Goal: Information Seeking & Learning: Check status

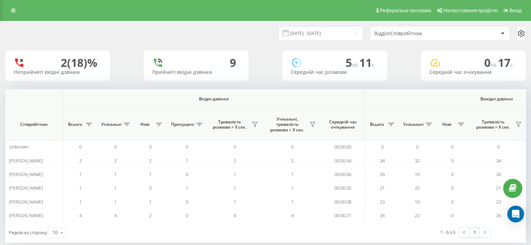
scroll to position [0, 454]
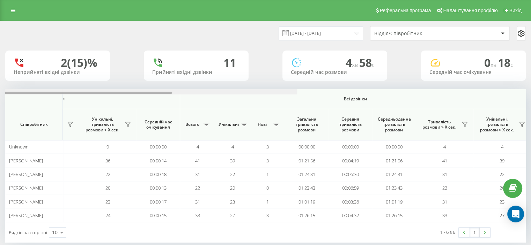
scroll to position [0, 454]
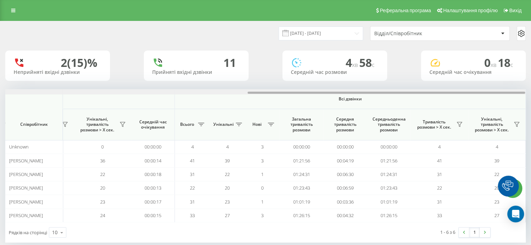
click at [478, 78] on div "[DATE] - [DATE] Відділ/Співробітник 2 (15)% Неприйняті вхідні дзвінки 11 Прийня…" at bounding box center [265, 132] width 521 height 222
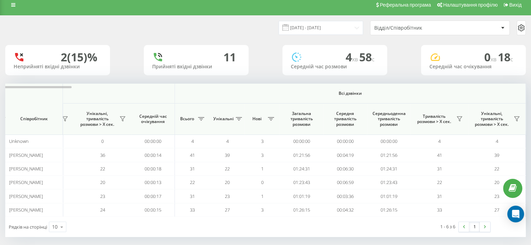
scroll to position [10, 0]
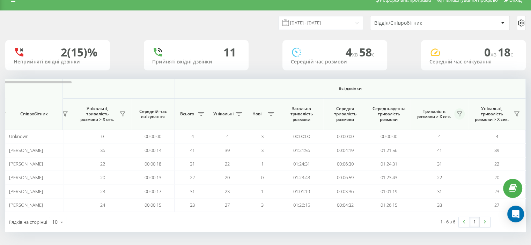
click at [459, 112] on icon at bounding box center [460, 114] width 6 height 6
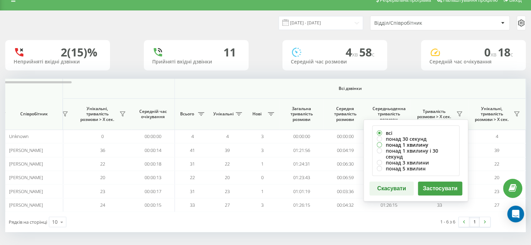
click at [391, 145] on label "понад 1 хвилину" at bounding box center [416, 145] width 78 height 6
radio input "true"
click at [429, 185] on button "Застосувати" at bounding box center [440, 189] width 44 height 14
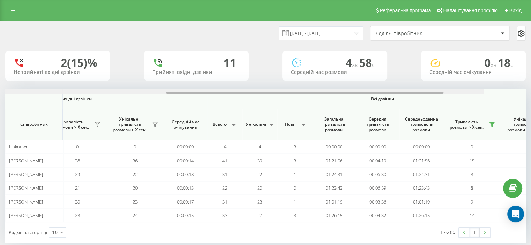
scroll to position [0, 454]
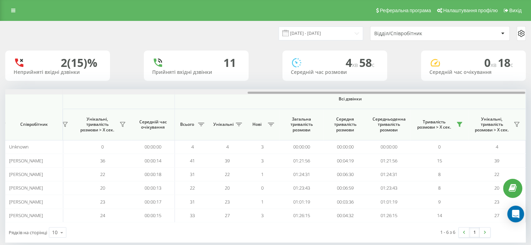
drag, startPoint x: 91, startPoint y: 93, endPoint x: 357, endPoint y: 82, distance: 265.6
click at [359, 82] on div "19.09.2025 - 19.09.2025 Відділ/Співробітник 2 (15)% Неприйняті вхідні дзвінки 1…" at bounding box center [265, 132] width 521 height 222
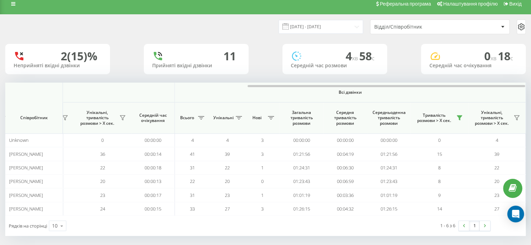
scroll to position [10, 0]
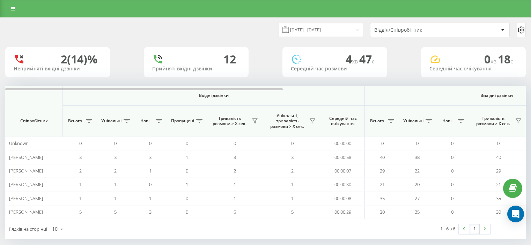
scroll to position [7, 0]
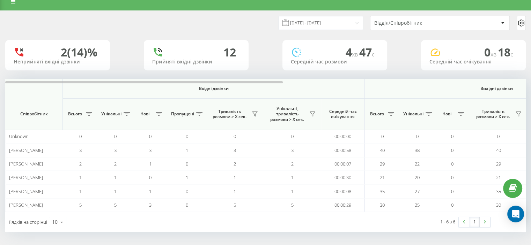
click at [120, 90] on span "Вхідні дзвінки" at bounding box center [213, 89] width 265 height 6
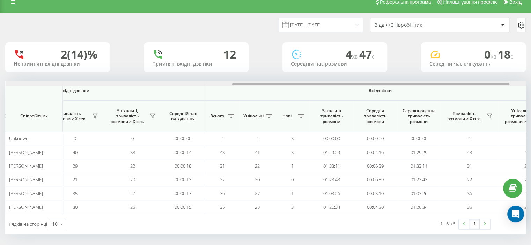
scroll to position [0, 454]
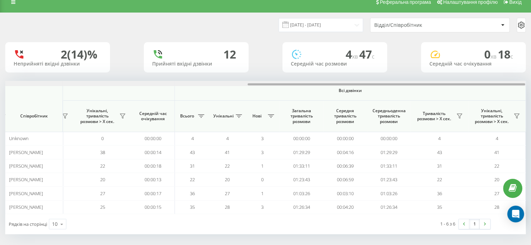
drag, startPoint x: 114, startPoint y: 83, endPoint x: 446, endPoint y: 83, distance: 331.4
click at [453, 83] on div at bounding box center [265, 83] width 520 height 5
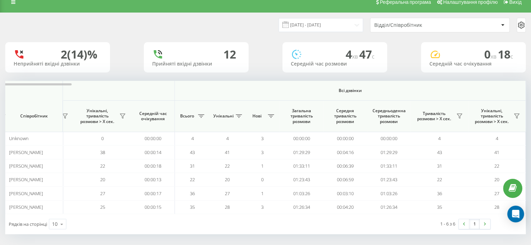
scroll to position [10, 0]
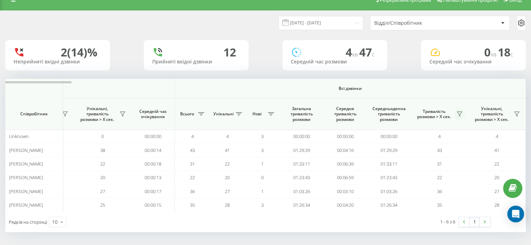
click at [458, 114] on icon at bounding box center [460, 114] width 6 height 6
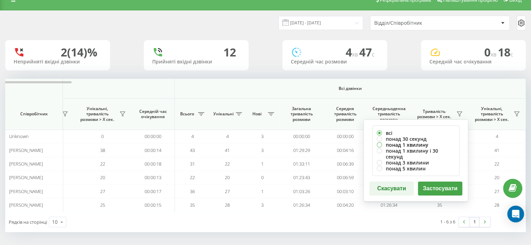
click at [398, 146] on label "понад 1 хвилину" at bounding box center [416, 145] width 78 height 6
radio input "true"
click at [431, 182] on button "Застосувати" at bounding box center [440, 189] width 44 height 14
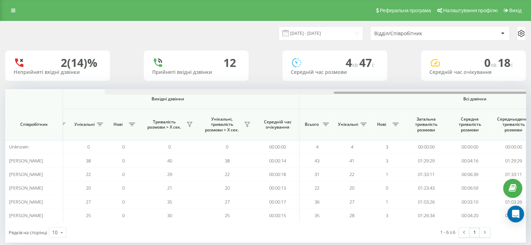
scroll to position [0, 454]
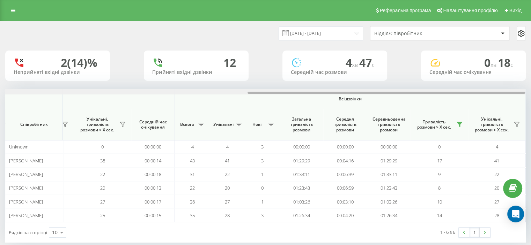
drag, startPoint x: 166, startPoint y: 93, endPoint x: 415, endPoint y: 88, distance: 249.7
click at [429, 84] on div "[DATE] - [DATE] Відділ/Співробітник 2 (14)% Неприйняті вхідні дзвінки 12 Прийня…" at bounding box center [265, 132] width 521 height 222
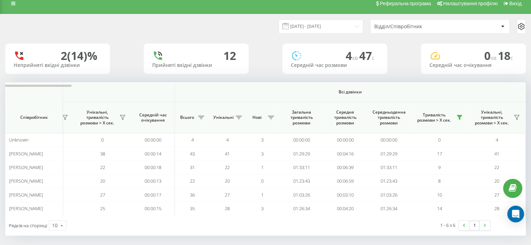
scroll to position [10, 0]
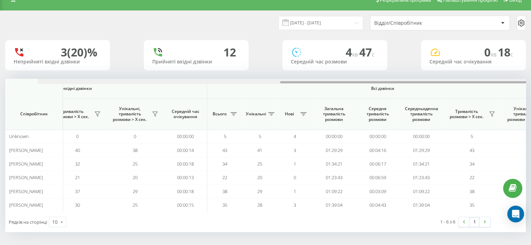
scroll to position [0, 454]
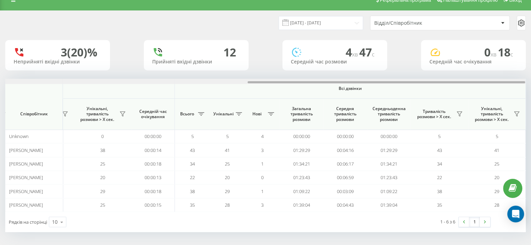
drag, startPoint x: 177, startPoint y: 83, endPoint x: 435, endPoint y: 56, distance: 259.8
click at [436, 49] on div "19.09.2025 - 19.09.2025 Відділ/Співробітник 3 (20)% Неприйняті вхідні дзвінки 1…" at bounding box center [265, 122] width 521 height 222
click at [457, 115] on icon at bounding box center [460, 114] width 6 height 6
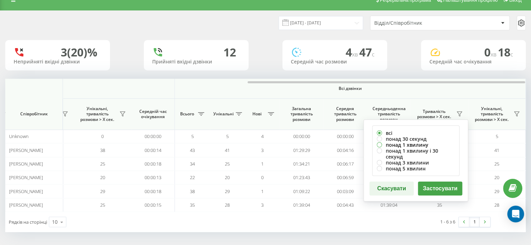
click at [392, 145] on label "понад 1 хвилину" at bounding box center [416, 145] width 78 height 6
radio input "true"
click at [433, 182] on button "Застосувати" at bounding box center [440, 189] width 44 height 14
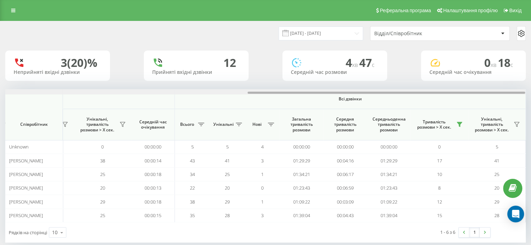
drag, startPoint x: 140, startPoint y: 90, endPoint x: 395, endPoint y: 59, distance: 256.8
click at [395, 59] on div "19.09.2025 - 19.09.2025 Відділ/Співробітник 3 (20)% Неприйняті вхідні дзвінки 1…" at bounding box center [265, 132] width 521 height 222
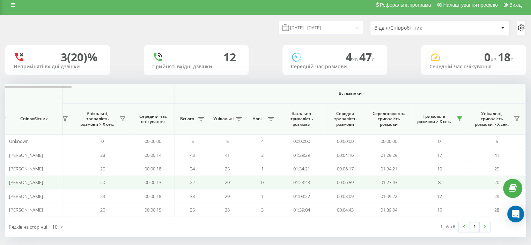
scroll to position [10, 0]
